Goal: Information Seeking & Learning: Learn about a topic

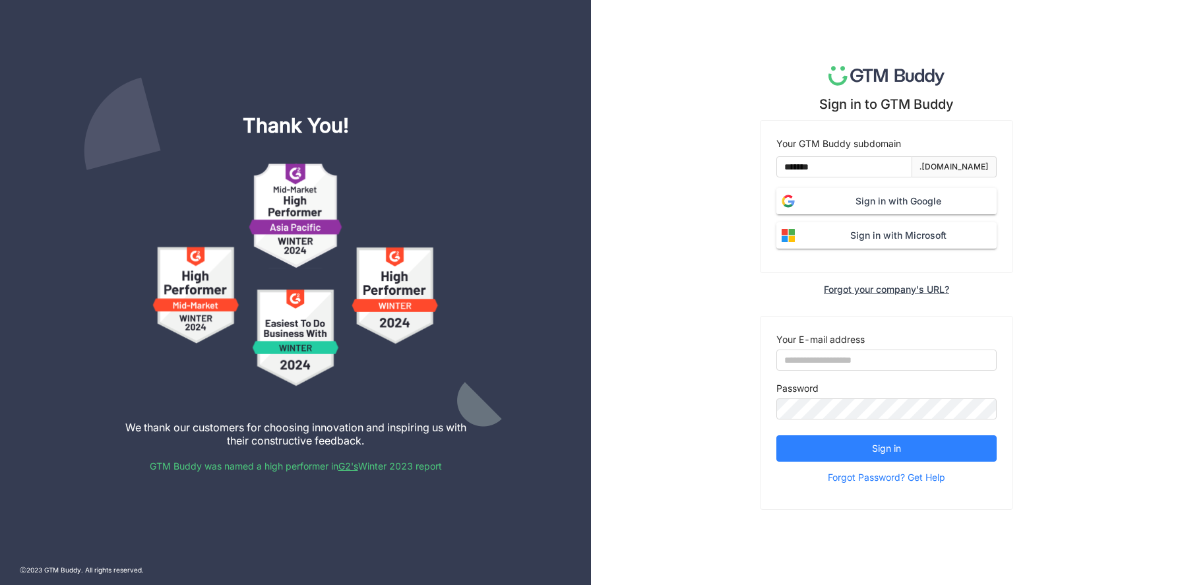
click at [854, 210] on button "Sign in with Google" at bounding box center [886, 201] width 220 height 26
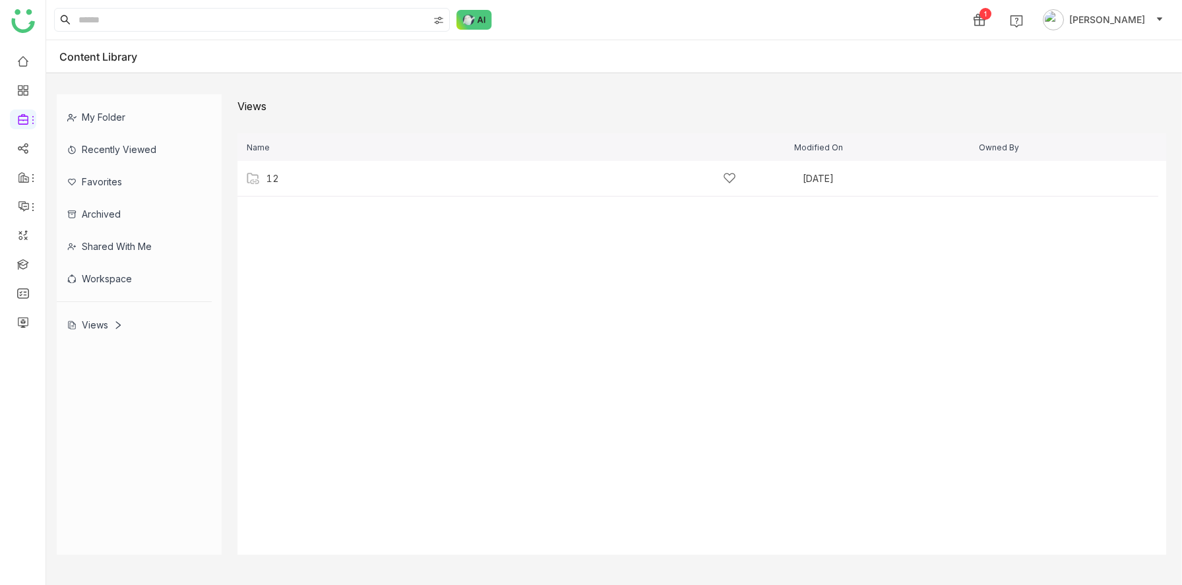
click at [100, 325] on div "Views" at bounding box center [94, 324] width 55 height 11
click at [93, 328] on div "Views" at bounding box center [94, 324] width 55 height 11
click at [278, 185] on div "12 [DATE] Add" at bounding box center [697, 179] width 921 height 36
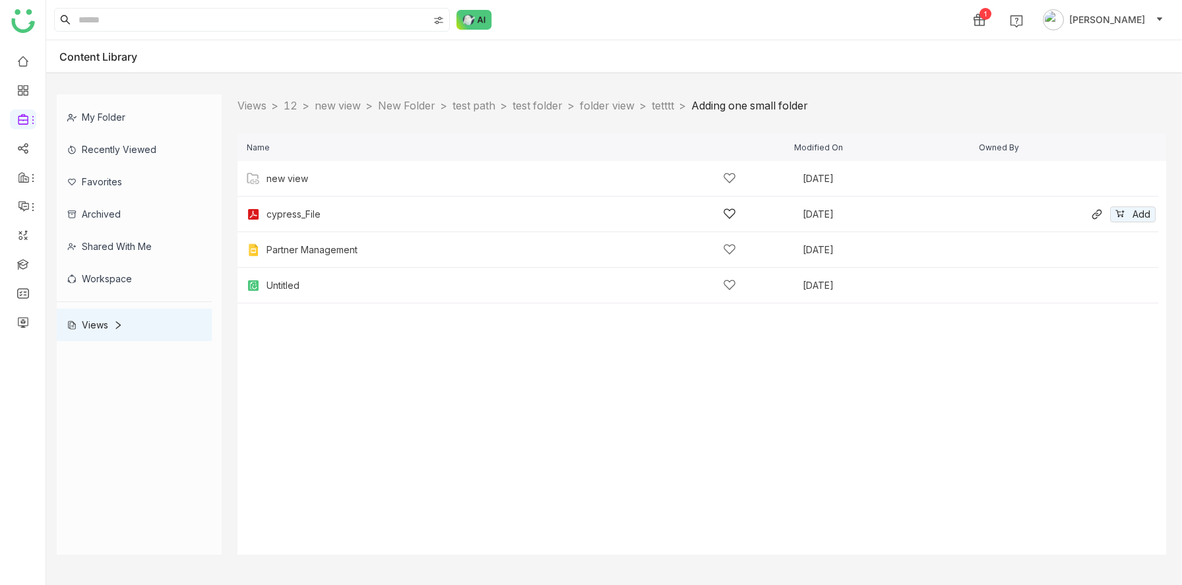
click at [404, 211] on div "cypress_File" at bounding box center [501, 214] width 470 height 14
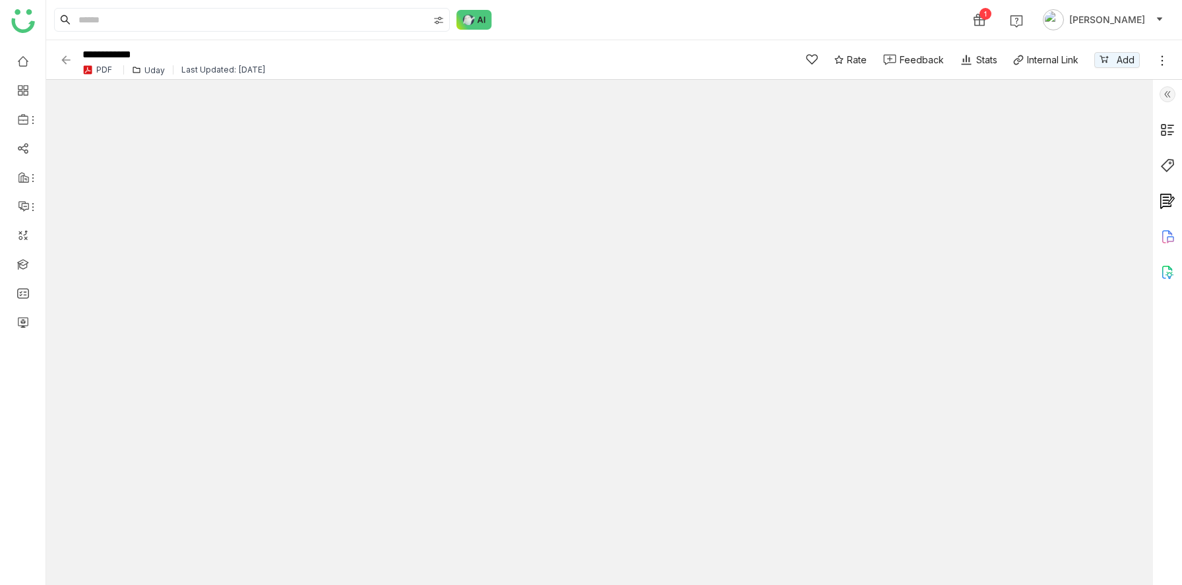
click at [152, 69] on div "Uday" at bounding box center [154, 70] width 20 height 10
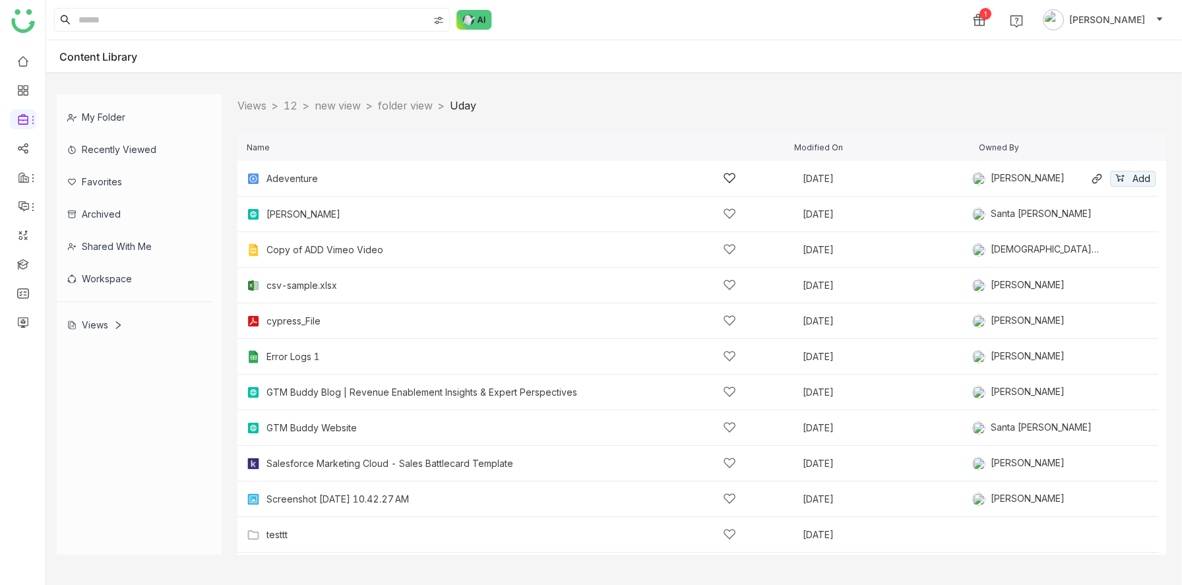
click at [318, 183] on div "Adeventure" at bounding box center [501, 178] width 470 height 14
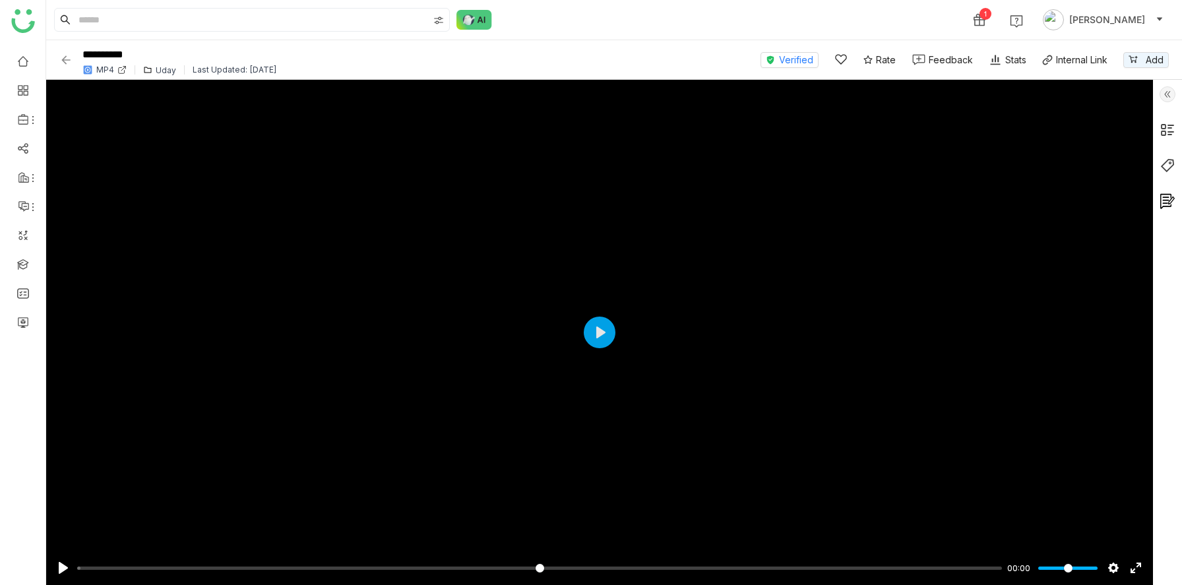
click at [161, 69] on div "Uday" at bounding box center [166, 70] width 20 height 10
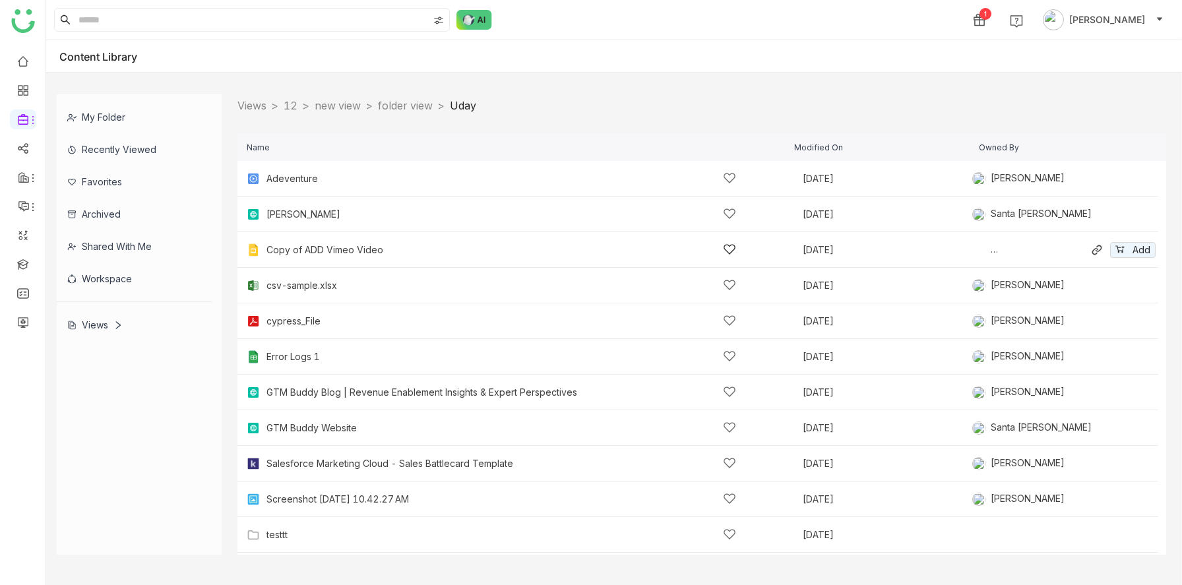
scroll to position [73, 0]
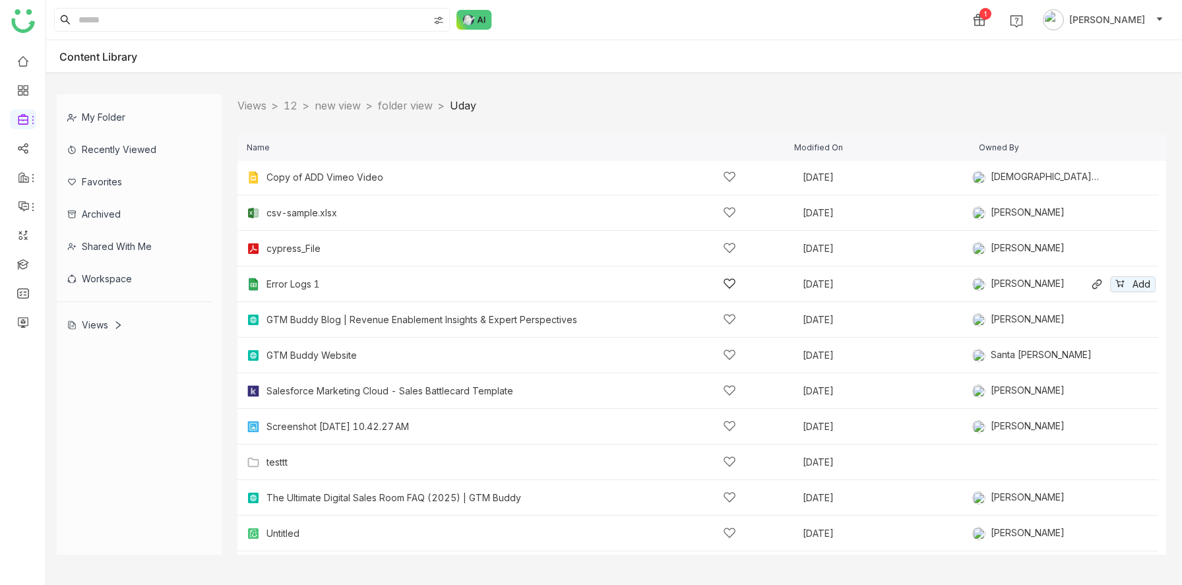
click at [288, 286] on div "Error Logs 1" at bounding box center [292, 284] width 53 height 11
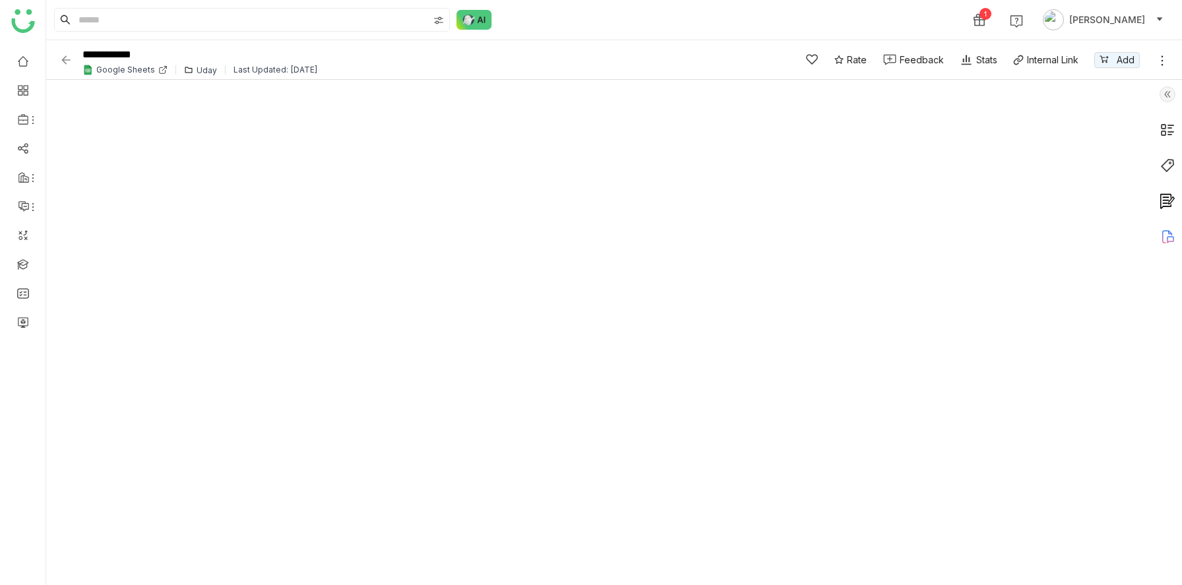
click at [200, 69] on div "Uday" at bounding box center [207, 70] width 20 height 10
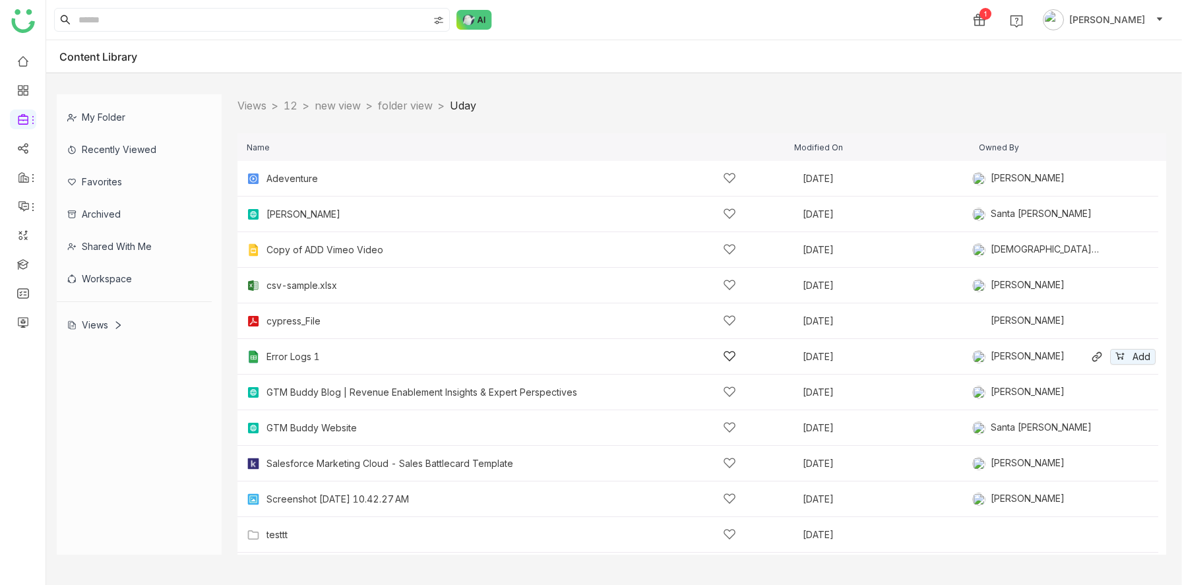
scroll to position [140, 0]
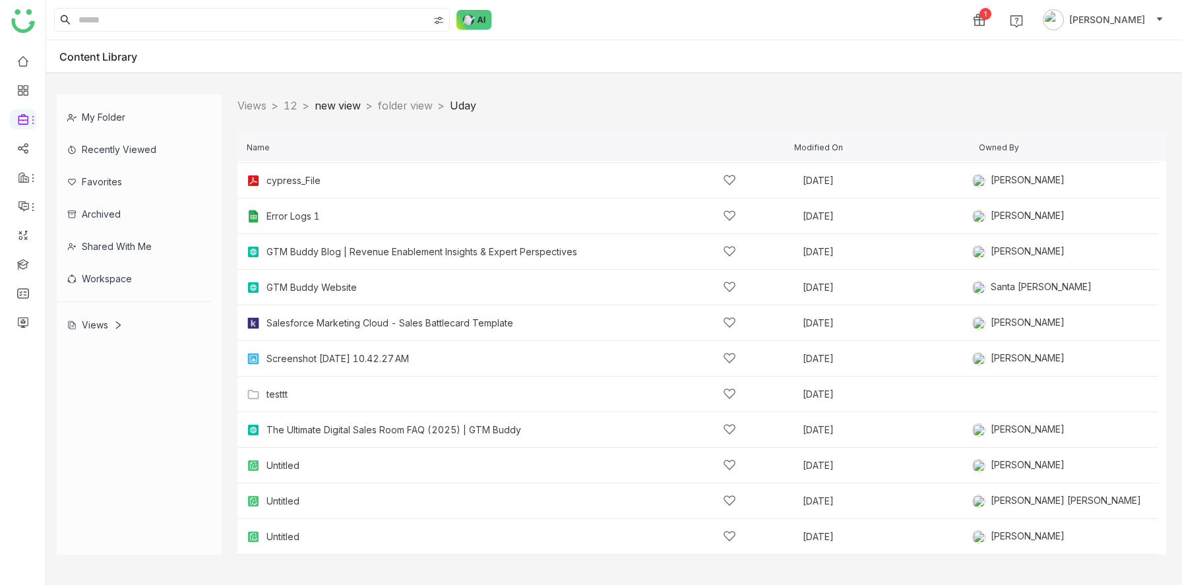
click at [344, 100] on link "new view" at bounding box center [338, 105] width 46 height 13
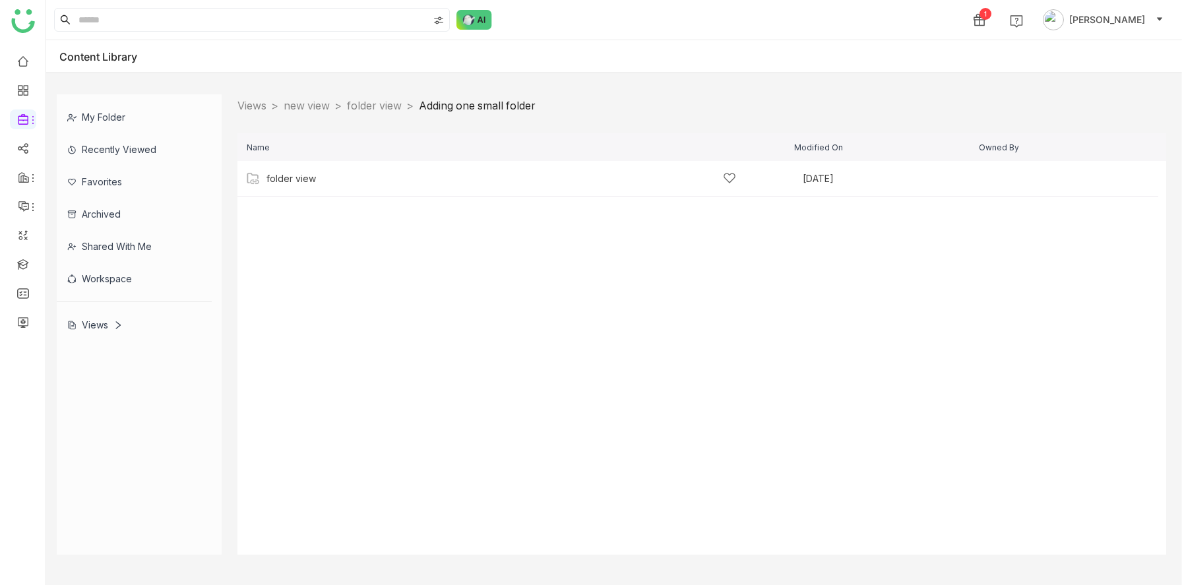
click at [257, 112] on nz-breadcrumb "Views > new view > folder view > Adding one small folder >" at bounding box center [386, 106] width 298 height 16
click at [255, 100] on link "Views" at bounding box center [251, 105] width 29 height 13
click at [278, 180] on div "12" at bounding box center [501, 178] width 470 height 14
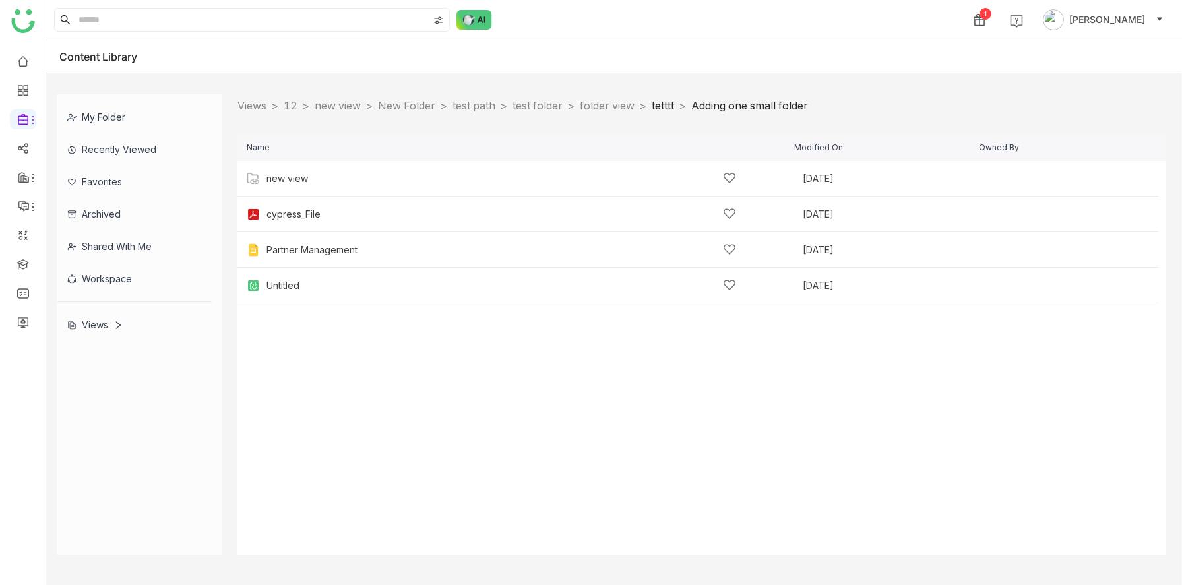
click at [674, 104] on link "tetttt" at bounding box center [663, 105] width 22 height 13
click at [634, 101] on link "folder view" at bounding box center [607, 105] width 55 height 13
